Goal: Task Accomplishment & Management: Manage account settings

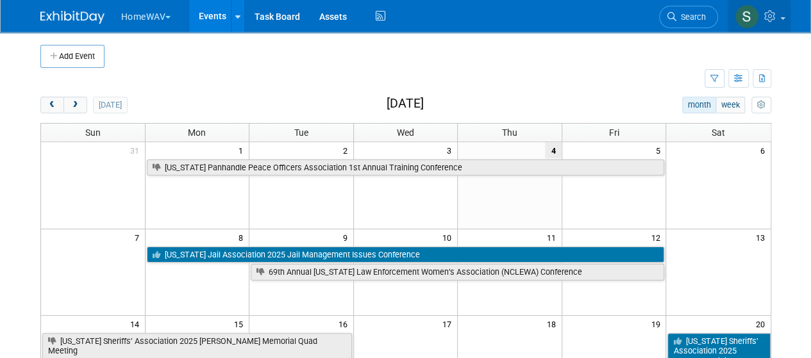
click at [769, 14] on icon at bounding box center [771, 16] width 15 height 12
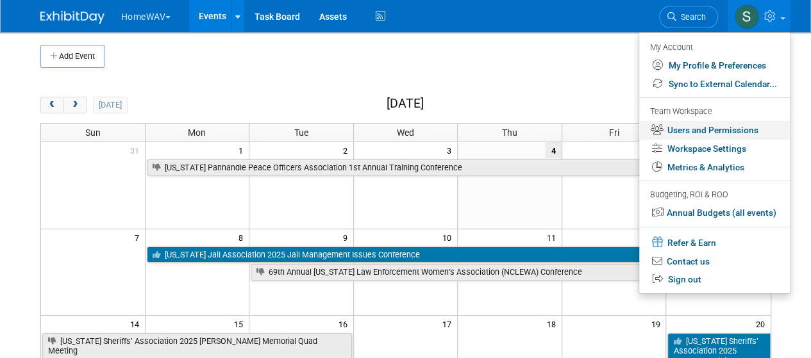
click at [712, 125] on link "Users and Permissions" at bounding box center [714, 130] width 151 height 19
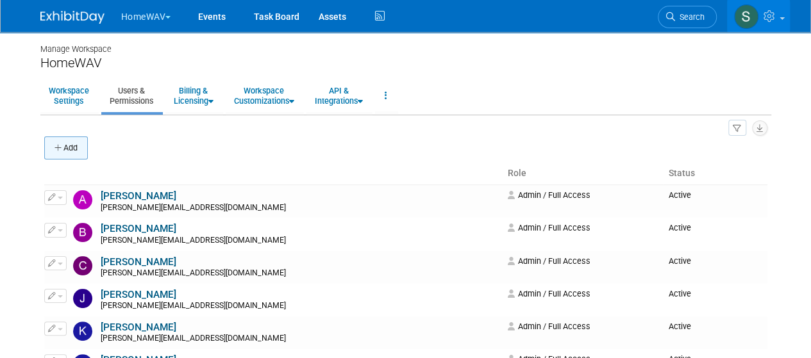
click at [74, 149] on button "Add" at bounding box center [66, 147] width 44 height 23
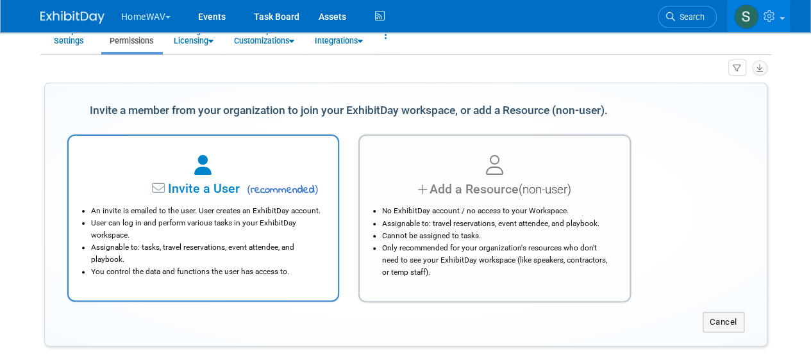
scroll to position [128, 0]
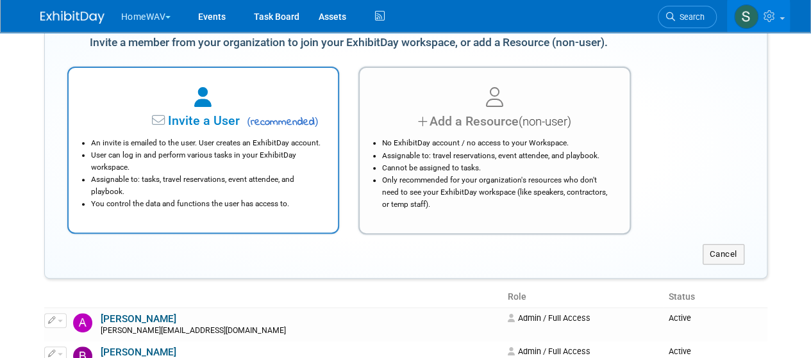
click at [202, 113] on span "Invite a User" at bounding box center [164, 120] width 152 height 15
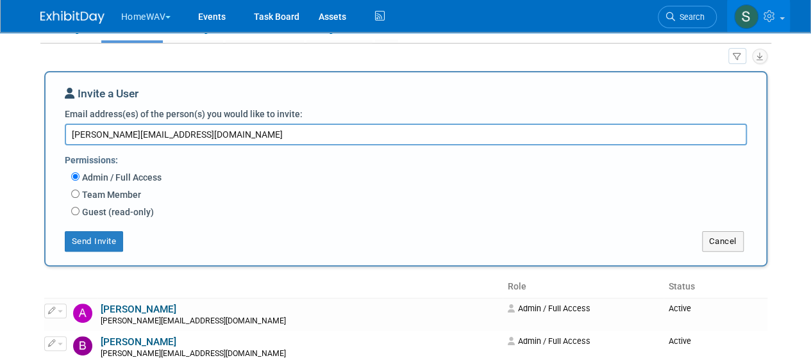
scroll to position [0, 0]
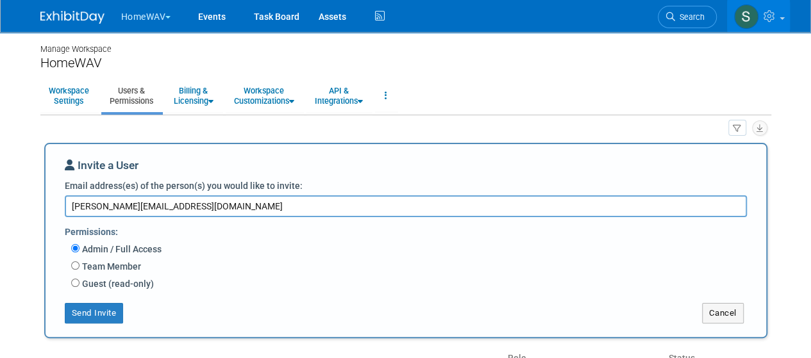
type textarea "[PERSON_NAME][EMAIL_ADDRESS][DOMAIN_NAME]"
click at [104, 308] on button "Send Invite" at bounding box center [94, 313] width 59 height 21
